Goal: Find specific page/section: Find specific page/section

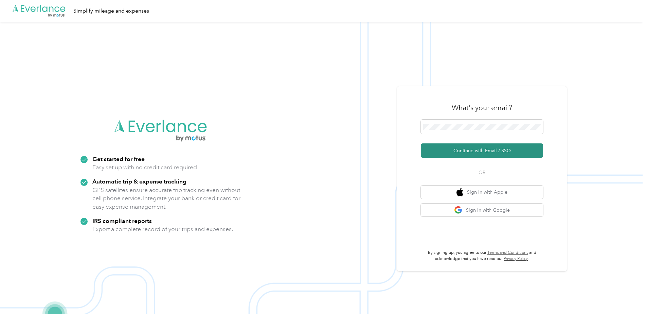
click at [479, 155] on button "Continue with Email / SSO" at bounding box center [482, 150] width 122 height 14
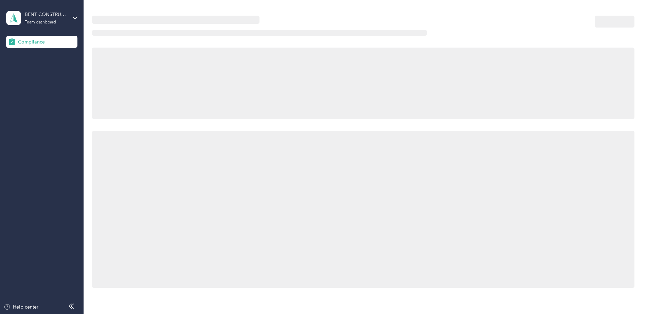
click at [42, 40] on span "Compliance" at bounding box center [31, 41] width 27 height 7
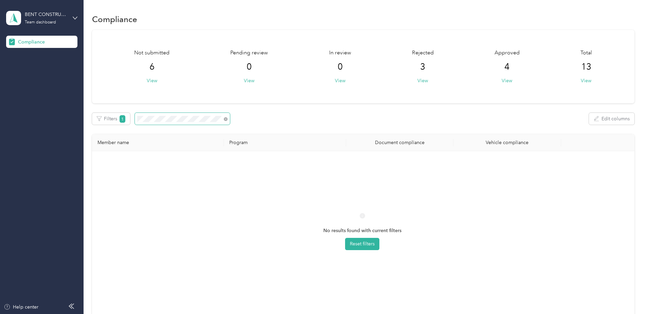
click at [204, 122] on span at bounding box center [182, 119] width 95 height 12
click at [136, 115] on span at bounding box center [182, 119] width 95 height 12
click at [76, 15] on div "BENT CONSTRUCTION LLC Team dashboard" at bounding box center [41, 18] width 71 height 24
click at [53, 73] on div "Log out" at bounding box center [78, 71] width 134 height 12
